Goal: Check status: Check status

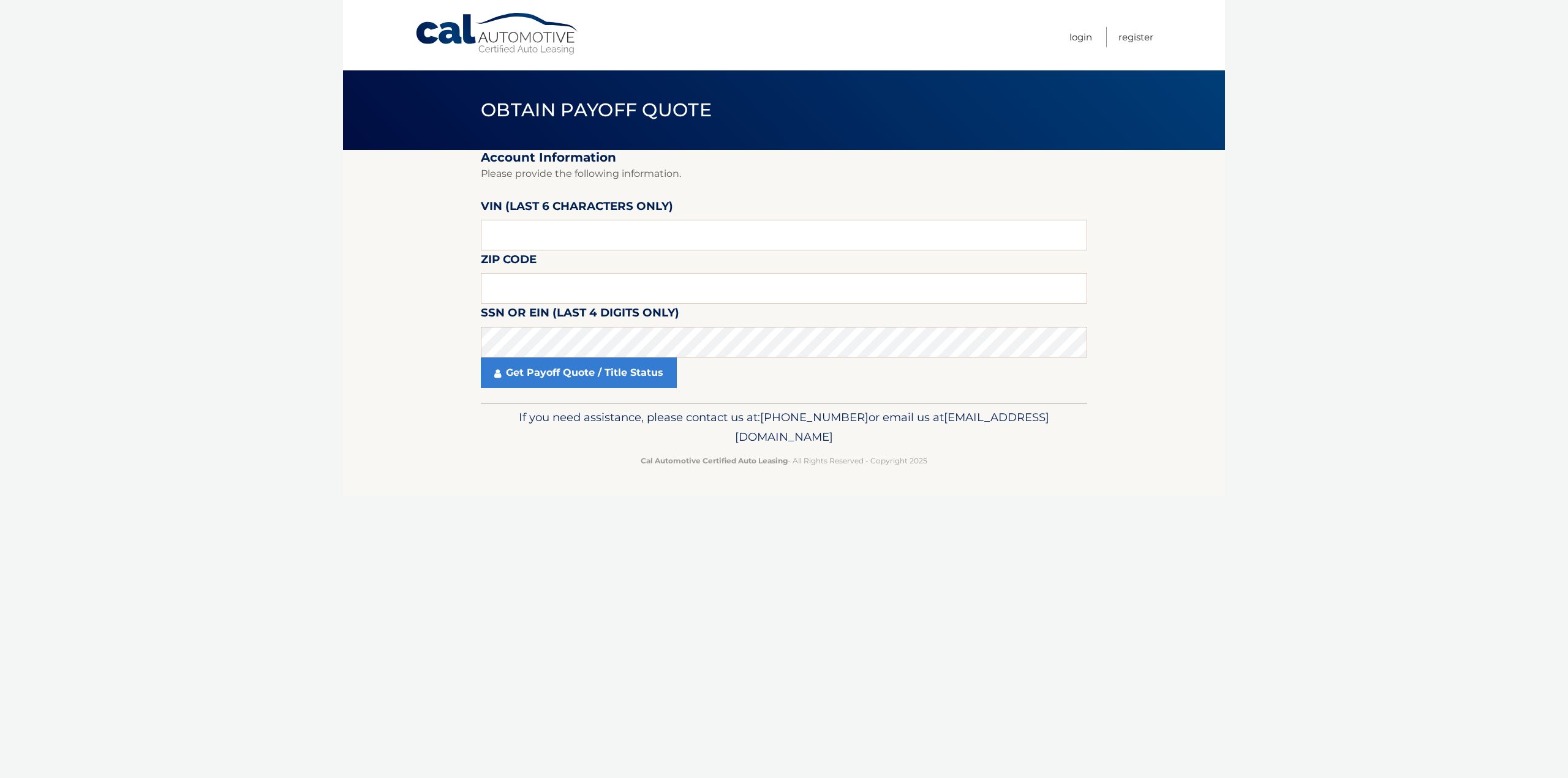
click at [566, 216] on label "VIN (last 6 characters only)" at bounding box center [577, 208] width 192 height 23
click at [566, 232] on input "text" at bounding box center [783, 235] width 606 height 31
click at [578, 232] on input "text" at bounding box center [783, 235] width 606 height 31
type input "405868"
click at [648, 287] on input "text" at bounding box center [783, 289] width 606 height 31
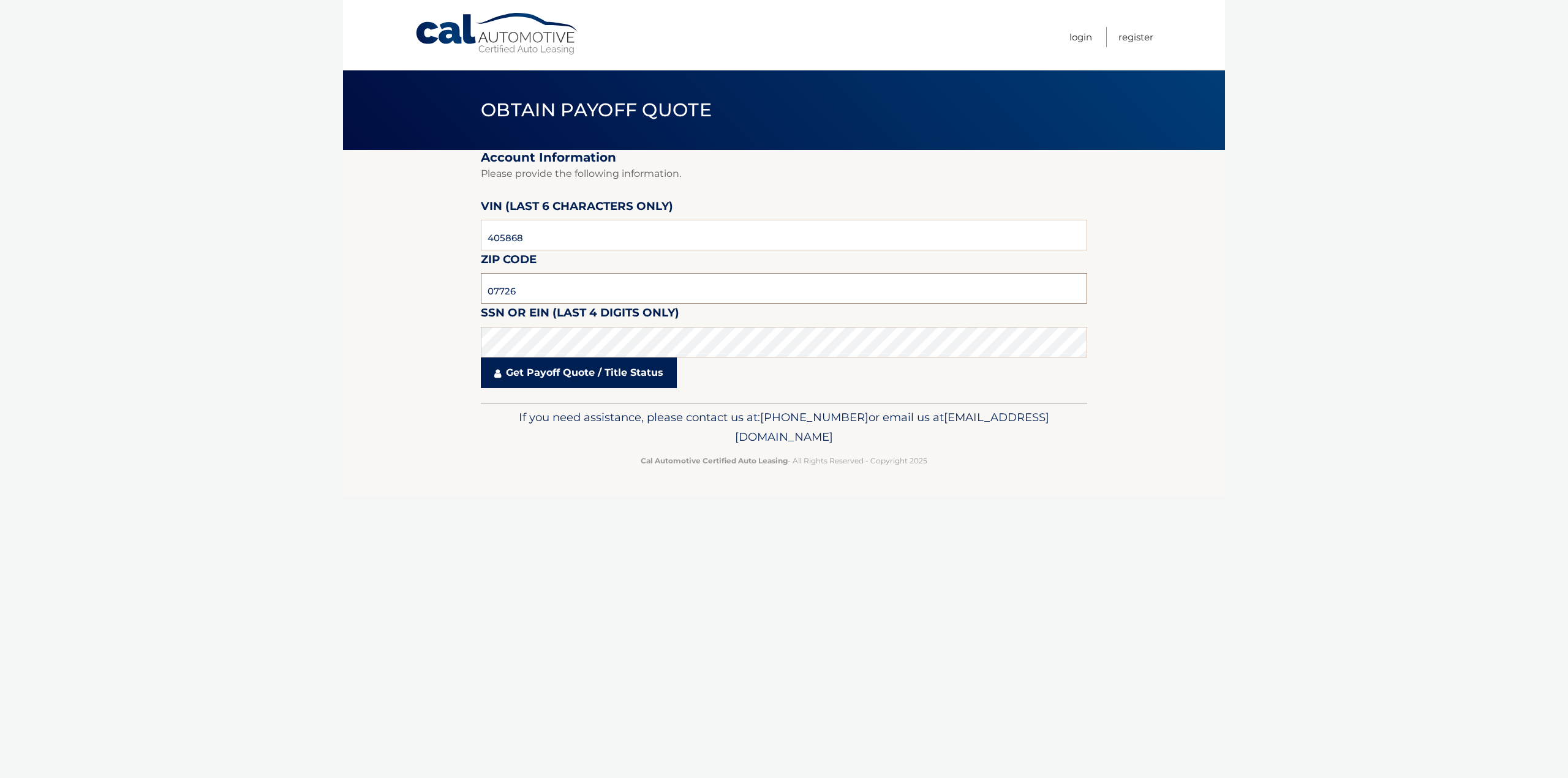
type input "07726"
click at [532, 366] on link "Get Payoff Quote / Title Status" at bounding box center [579, 373] width 196 height 31
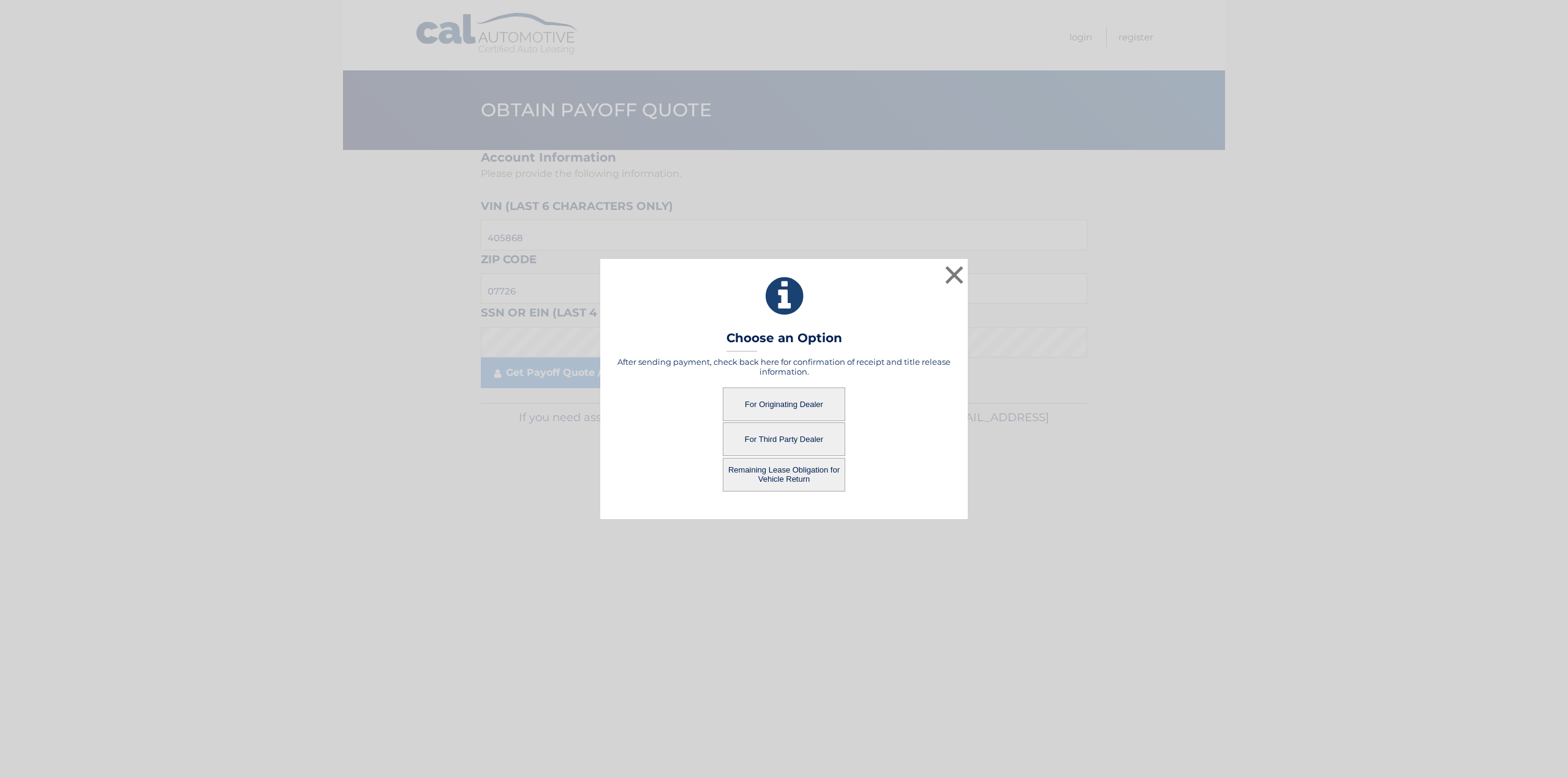
click at [791, 431] on button "For Third Party Dealer" at bounding box center [784, 439] width 123 height 34
click at [783, 434] on button "For Third Party Dealer" at bounding box center [784, 439] width 123 height 34
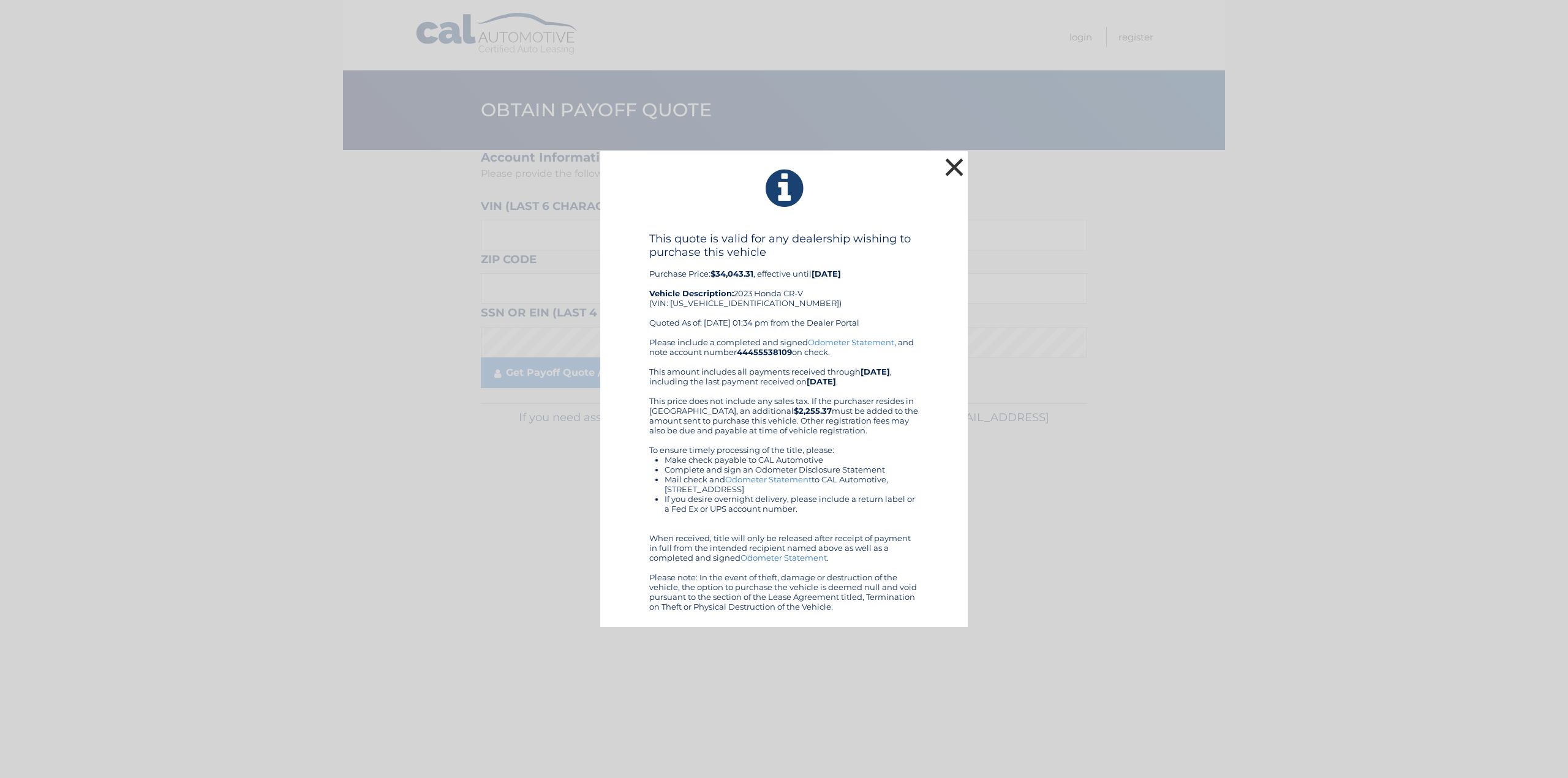
drag, startPoint x: 944, startPoint y: 174, endPoint x: 961, endPoint y: 167, distance: 18.4
click at [946, 174] on button "×" at bounding box center [954, 167] width 25 height 25
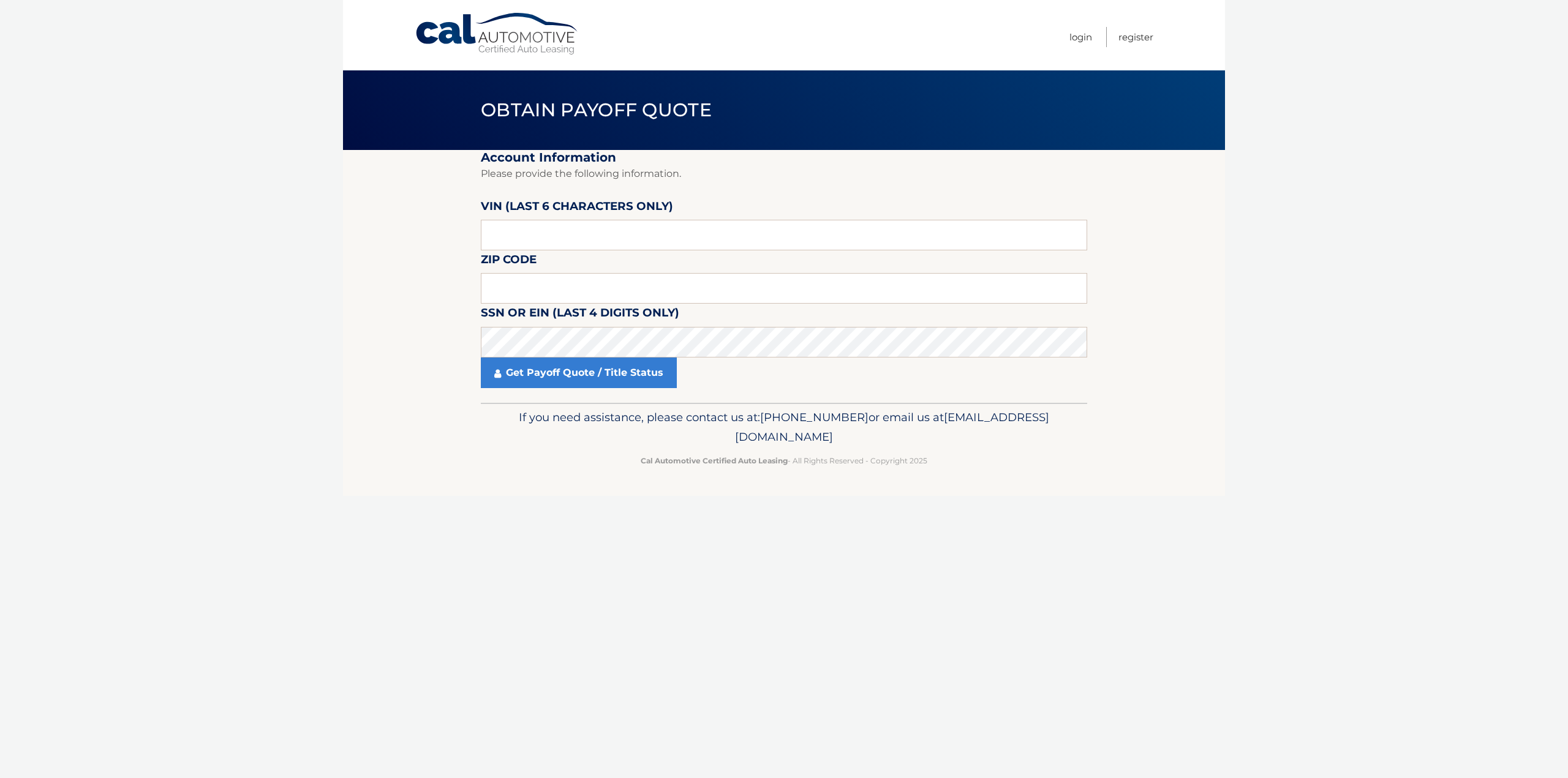
click at [608, 252] on fieldset "Account Information Please provide the following information. [PERSON_NAME] (la…" at bounding box center [783, 276] width 606 height 253
click at [630, 235] on input "text" at bounding box center [783, 235] width 606 height 31
click at [580, 284] on input "text" at bounding box center [783, 289] width 606 height 31
type input "07726"
click at [567, 250] on input "text" at bounding box center [783, 235] width 606 height 31
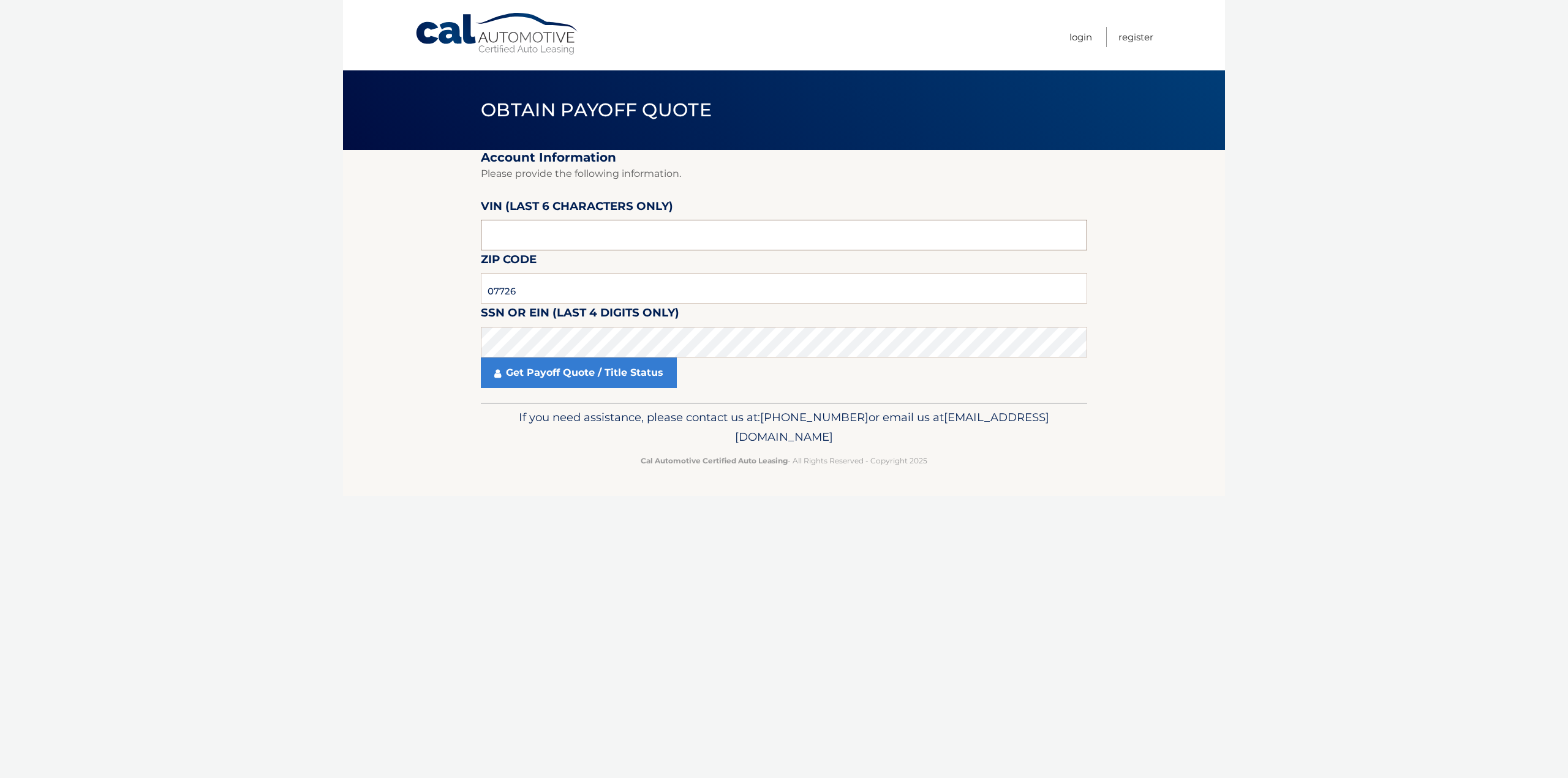
click at [567, 250] on input "text" at bounding box center [783, 235] width 606 height 31
click at [604, 230] on input "text" at bounding box center [783, 235] width 606 height 31
type input "405868"
click at [527, 374] on link "Get Payoff Quote / Title Status" at bounding box center [579, 373] width 196 height 31
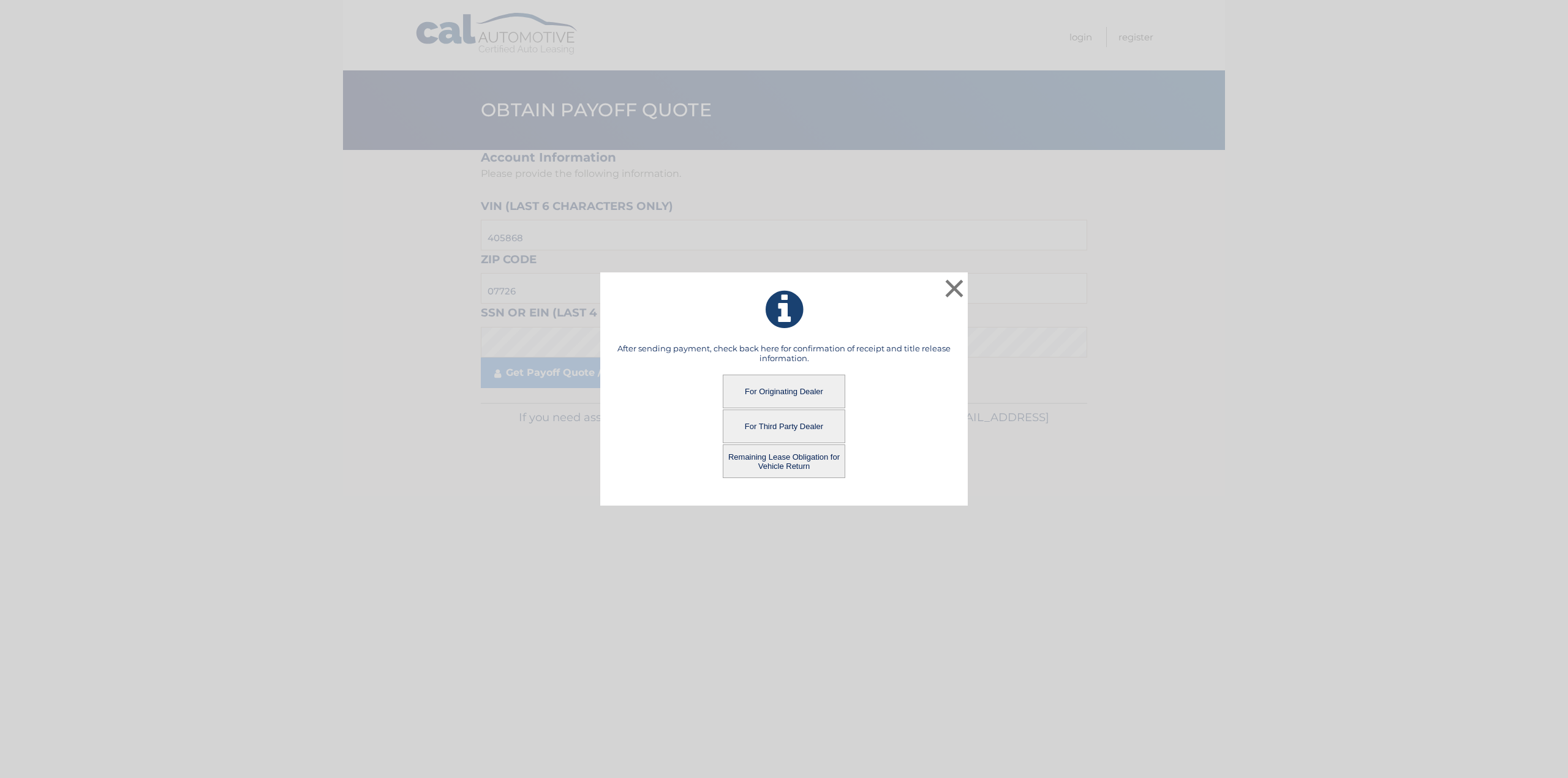
click at [794, 463] on button "Remaining Lease Obligation for Vehicle Return" at bounding box center [784, 461] width 123 height 34
click at [793, 463] on button "Remaining Lease Obligation for Vehicle Return" at bounding box center [784, 461] width 123 height 34
